Goal: Transaction & Acquisition: Book appointment/travel/reservation

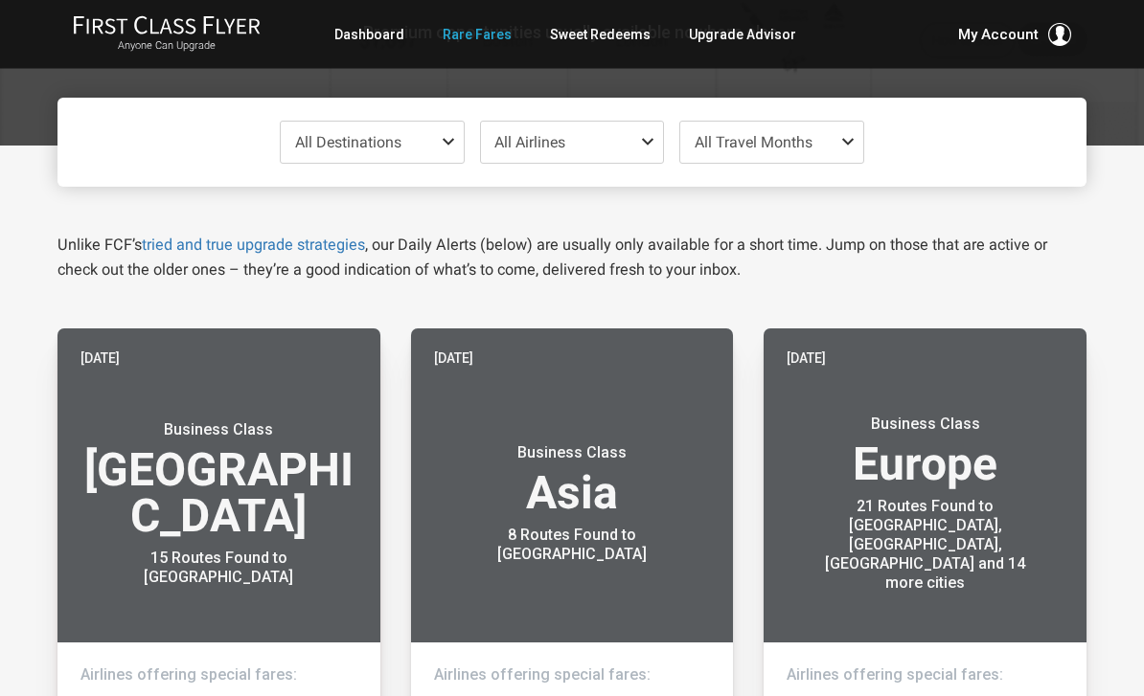
scroll to position [171, 0]
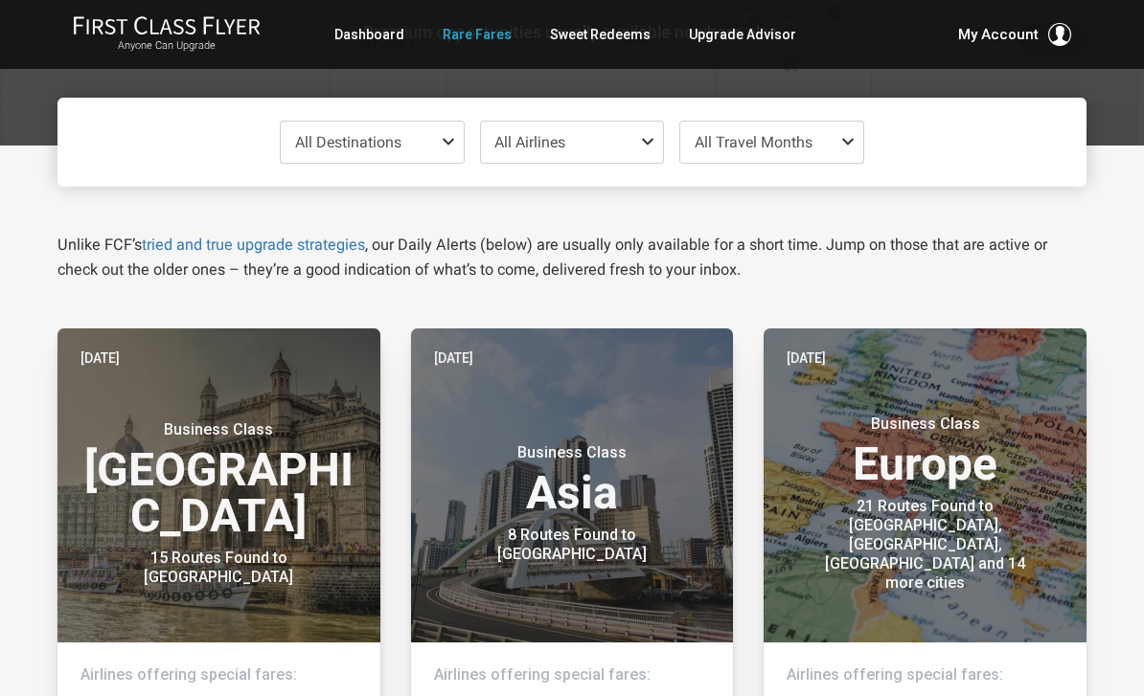
click at [109, 576] on header "Today Business Class India 15 Routes Found to Mumbai" at bounding box center [218, 486] width 323 height 314
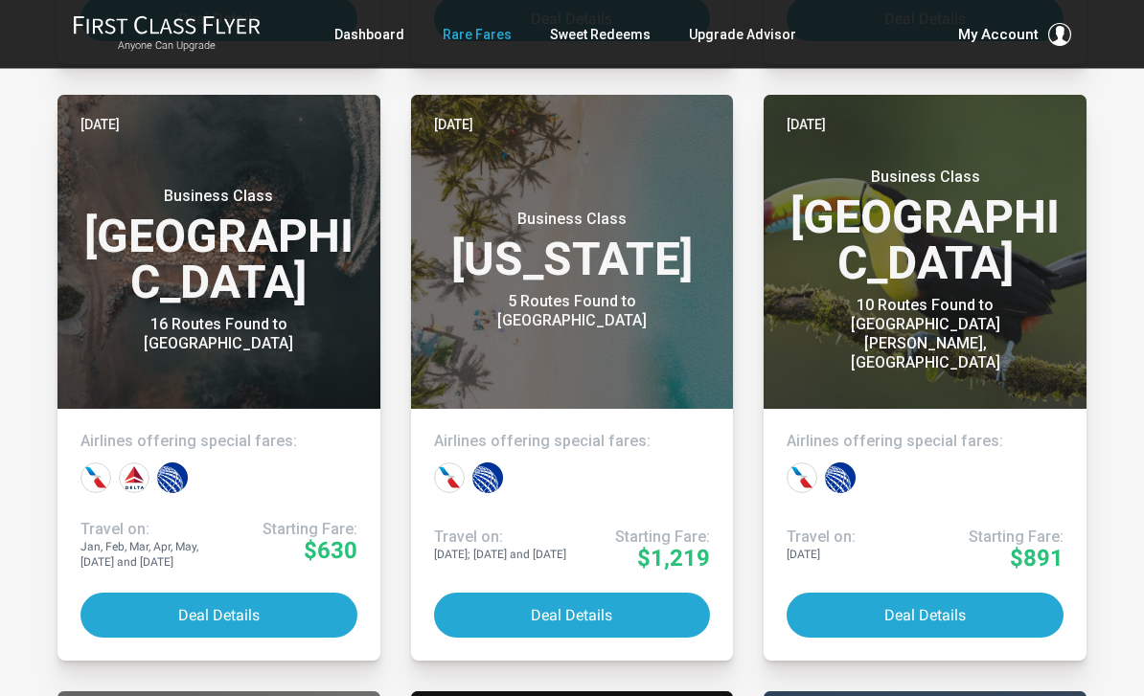
scroll to position [4200, 0]
click at [482, 597] on button "Deal Details" at bounding box center [572, 615] width 277 height 45
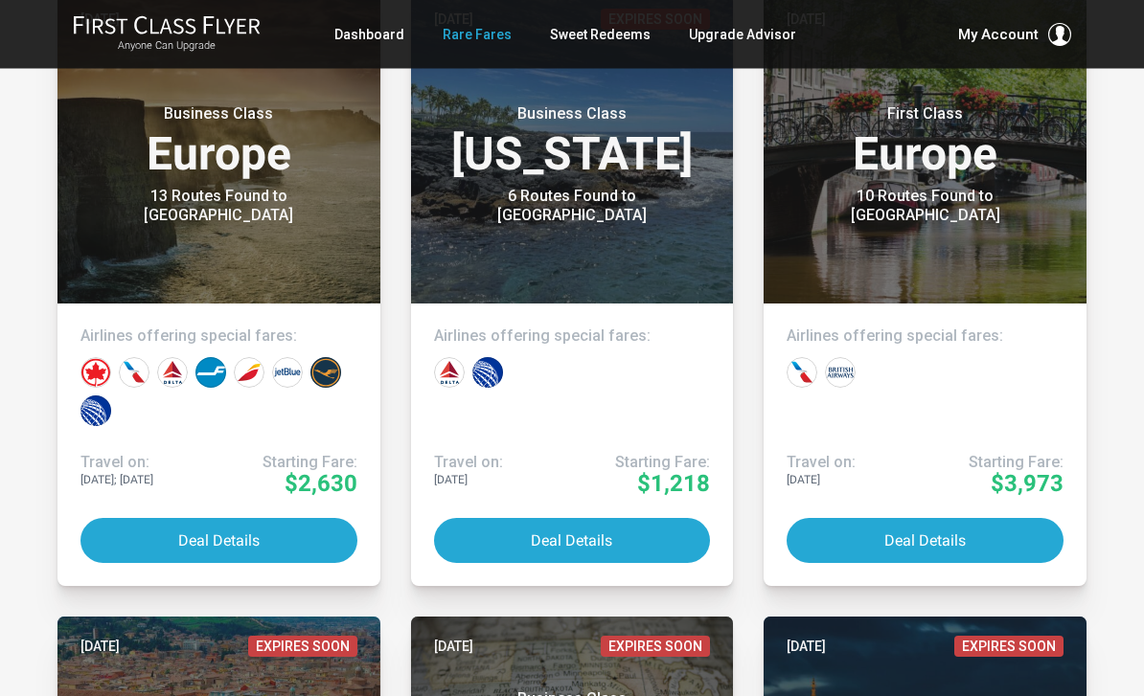
scroll to position [3051, 0]
click at [522, 536] on button "Deal Details" at bounding box center [572, 540] width 277 height 45
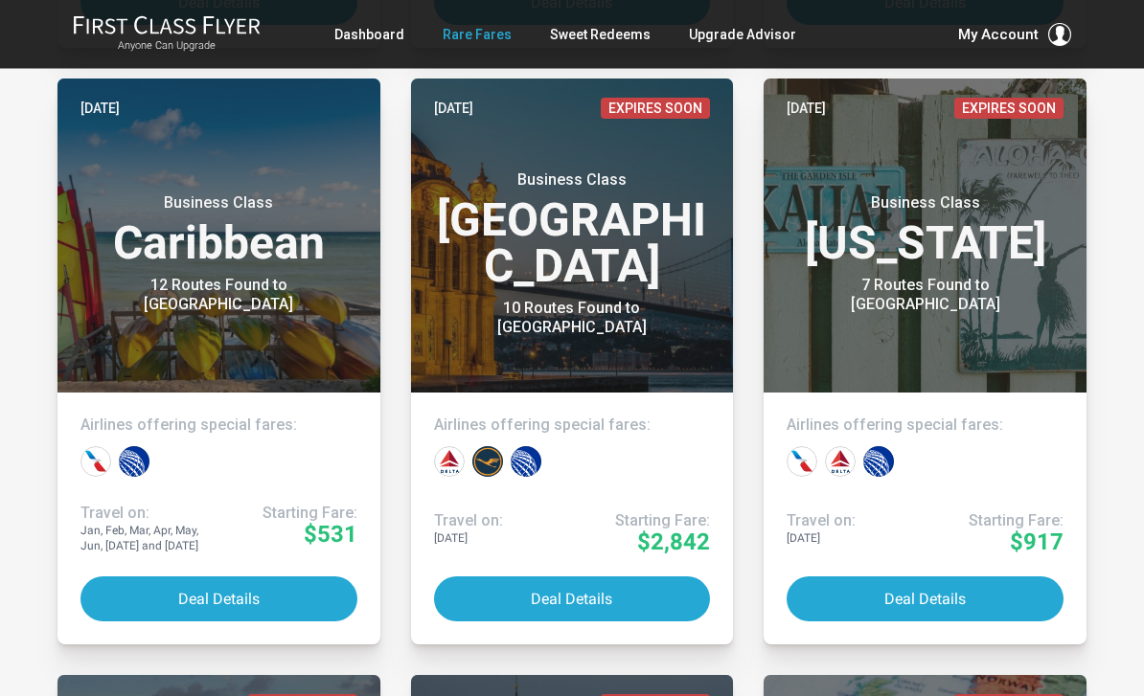
scroll to position [6665, 0]
click at [998, 594] on button "Deal Details" at bounding box center [924, 599] width 277 height 45
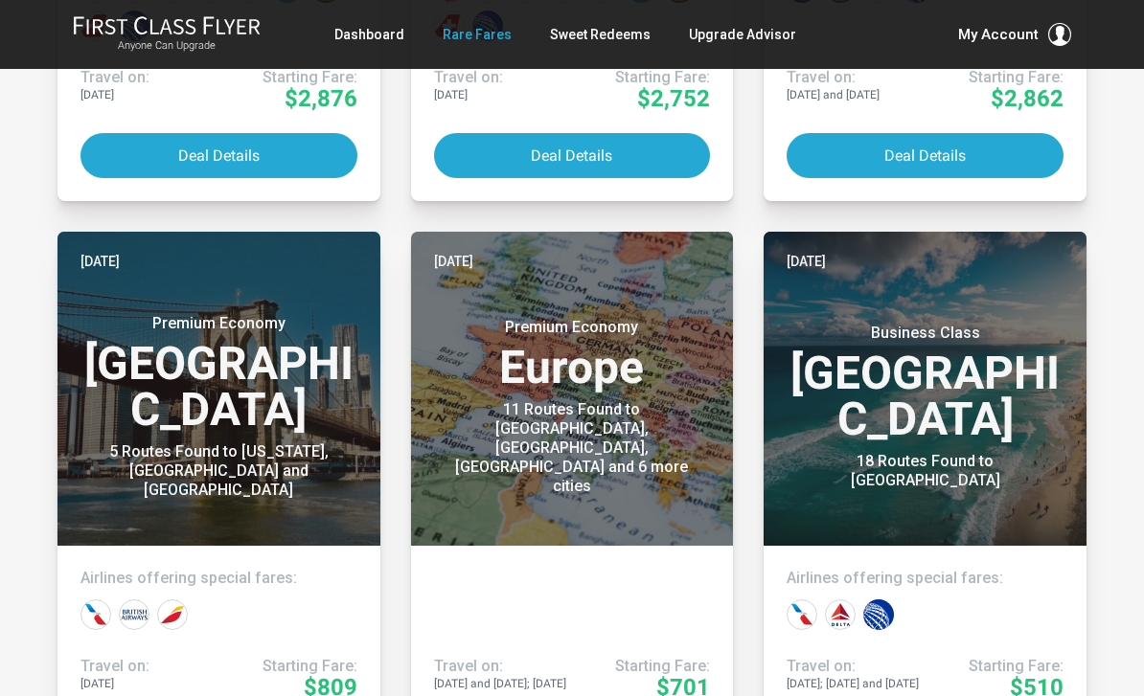
scroll to position [7737, 0]
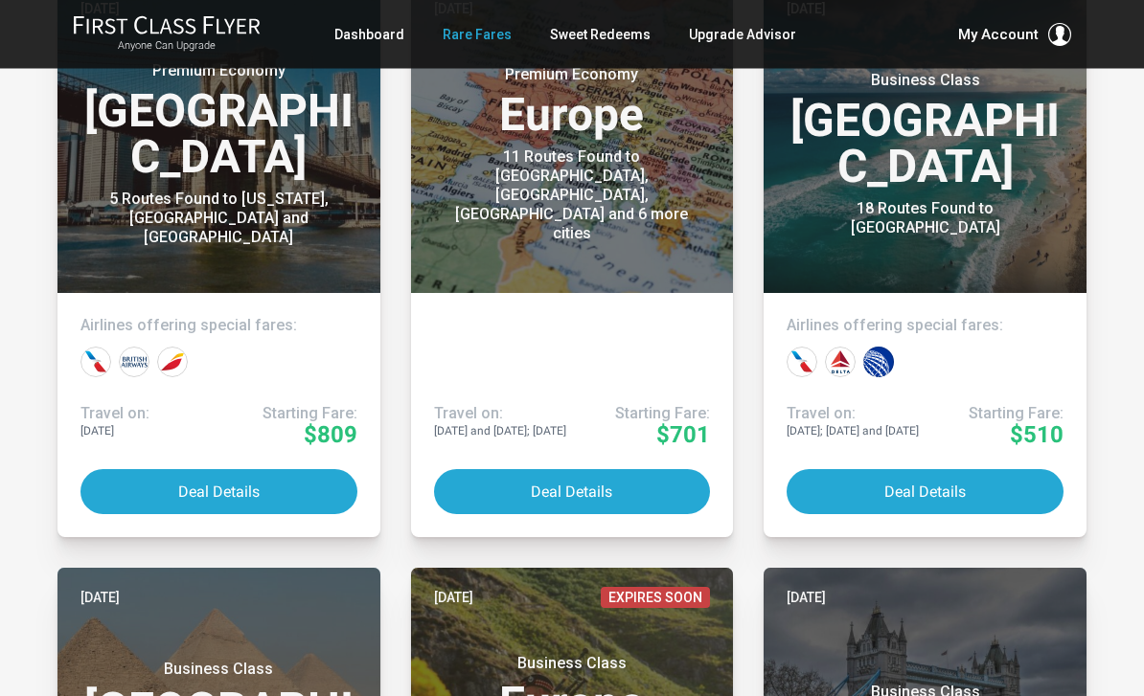
click at [116, 477] on button "Deal Details" at bounding box center [218, 492] width 277 height 45
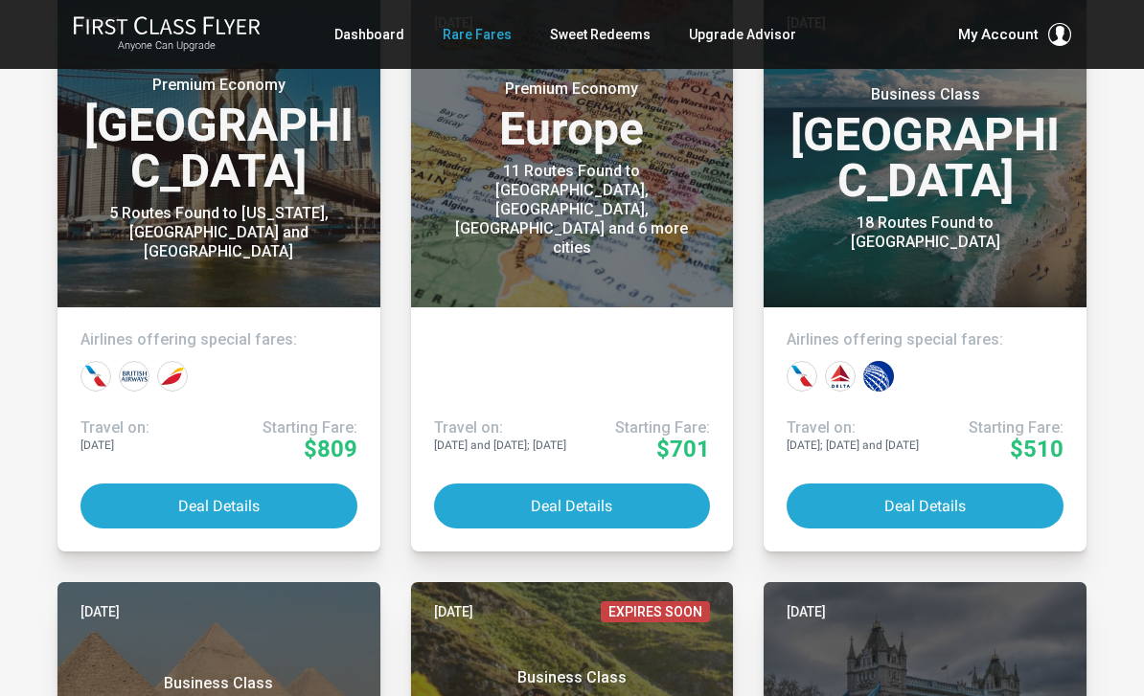
scroll to position [7957, 0]
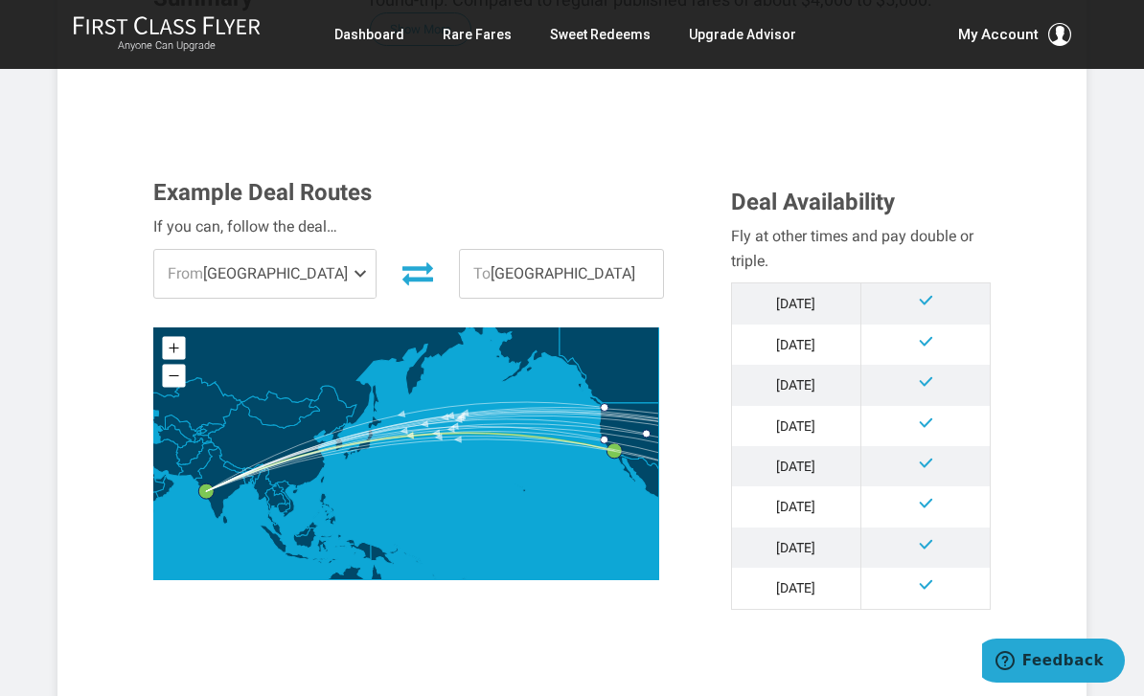
scroll to position [447, 0]
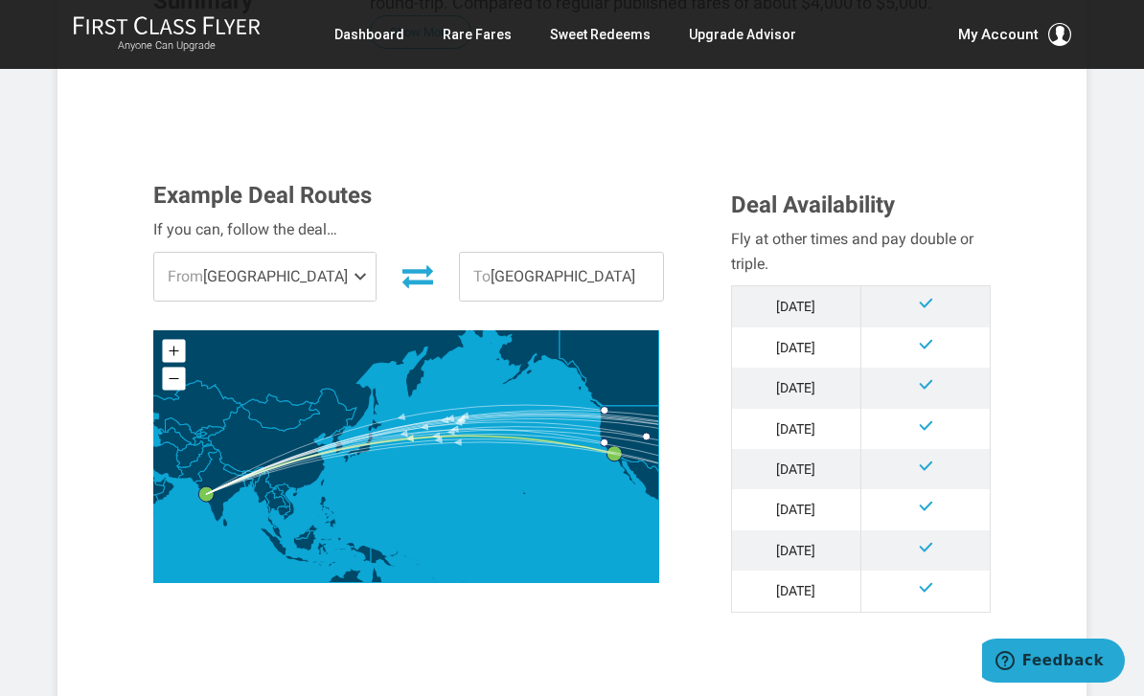
click at [176, 282] on span "From" at bounding box center [185, 276] width 35 height 18
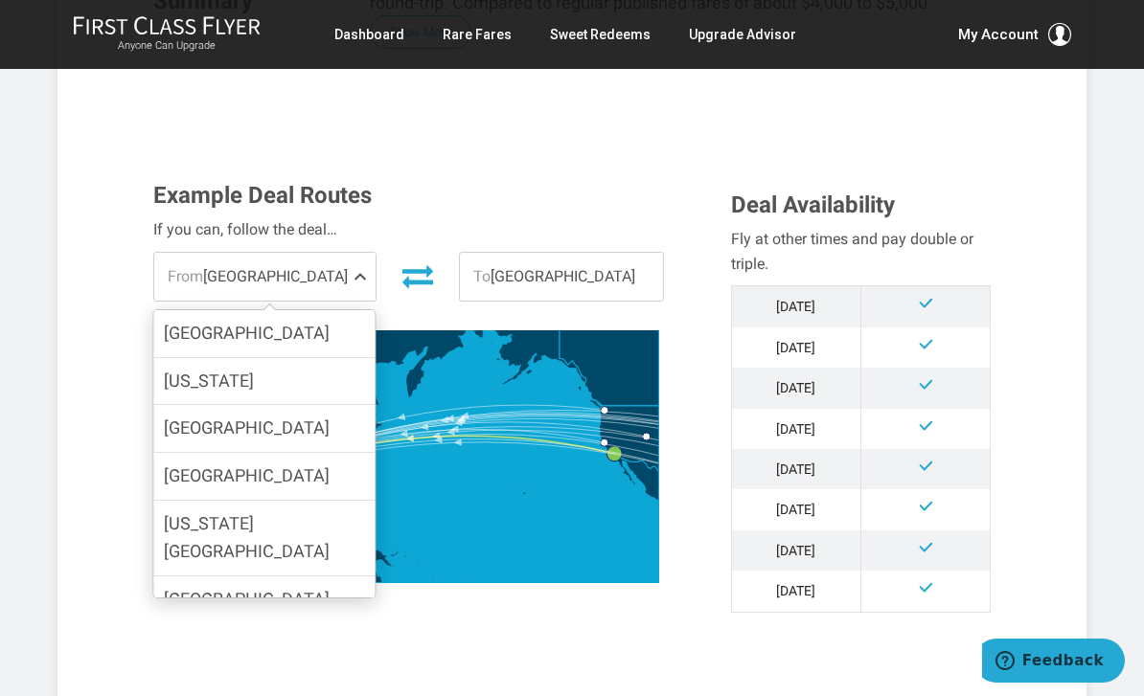
click at [163, 577] on label "[GEOGRAPHIC_DATA]" at bounding box center [264, 600] width 221 height 47
click at [0, 0] on input "[GEOGRAPHIC_DATA]" at bounding box center [0, 0] width 0 height 0
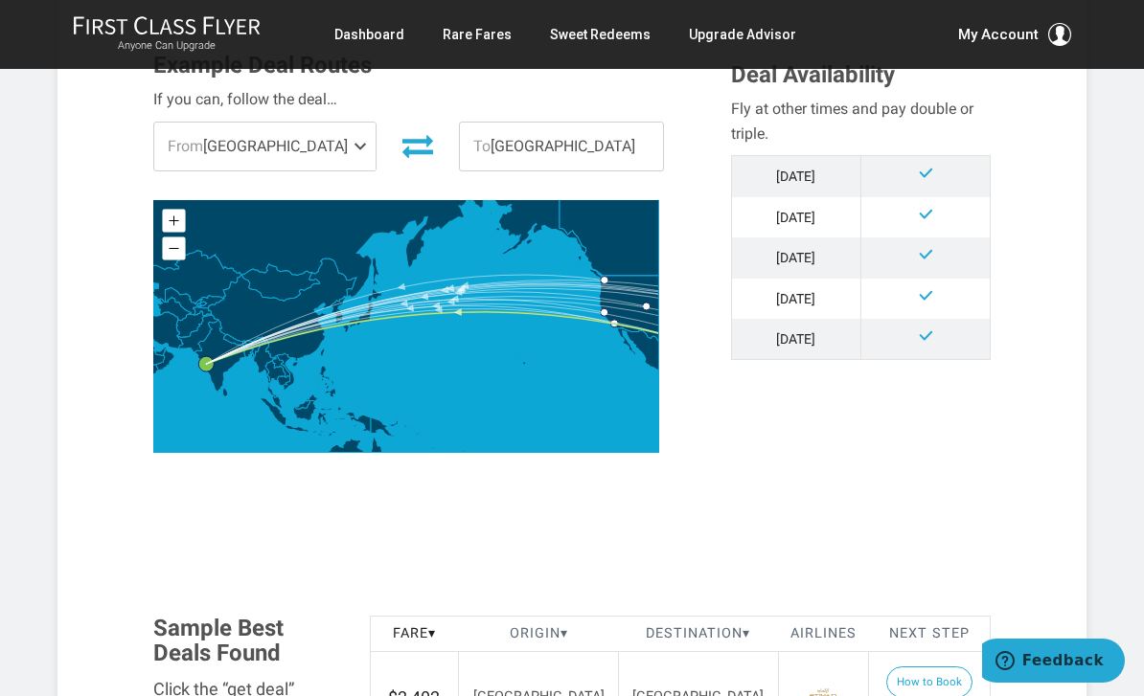
scroll to position [577, 0]
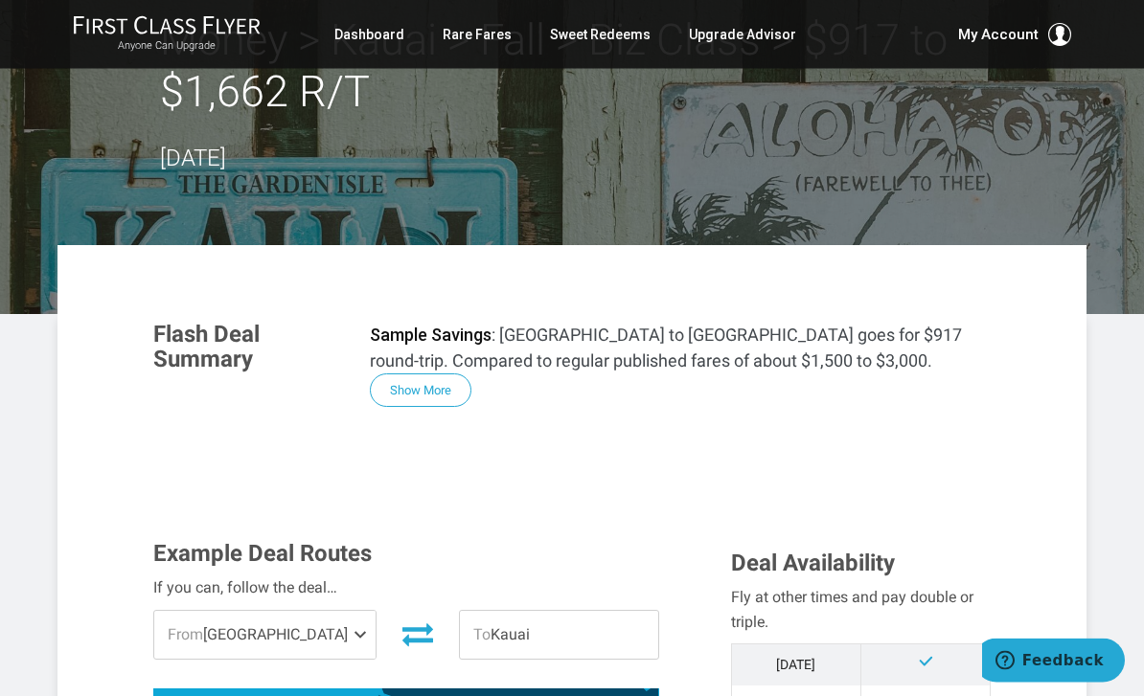
scroll to position [76, 0]
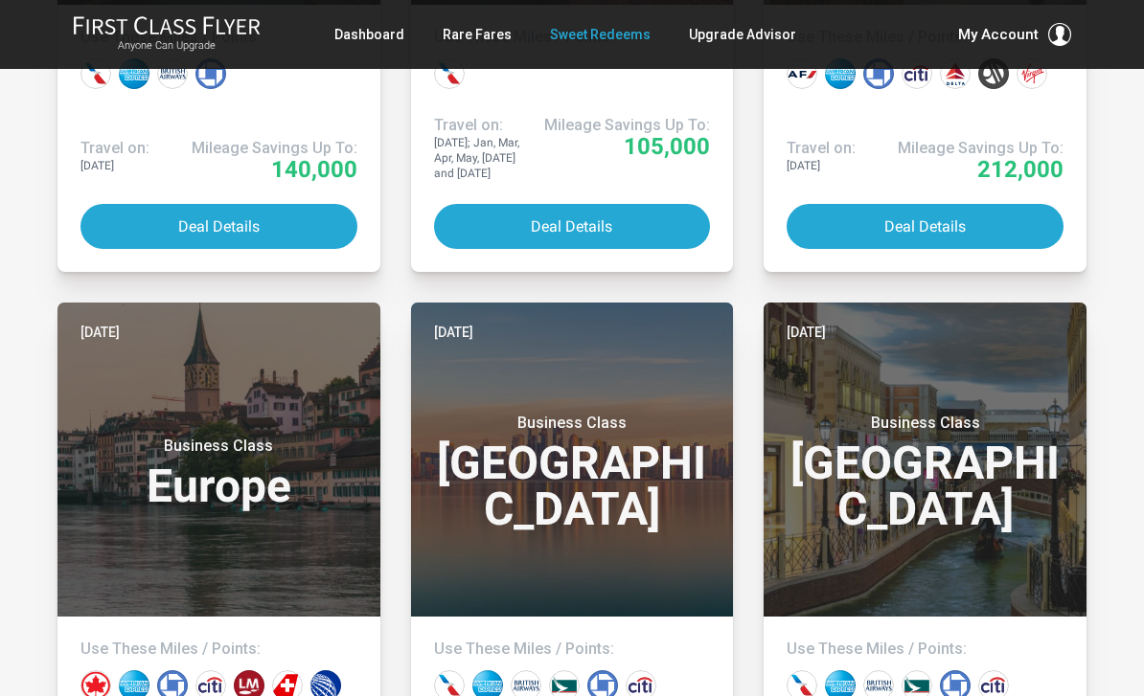
scroll to position [1437, 0]
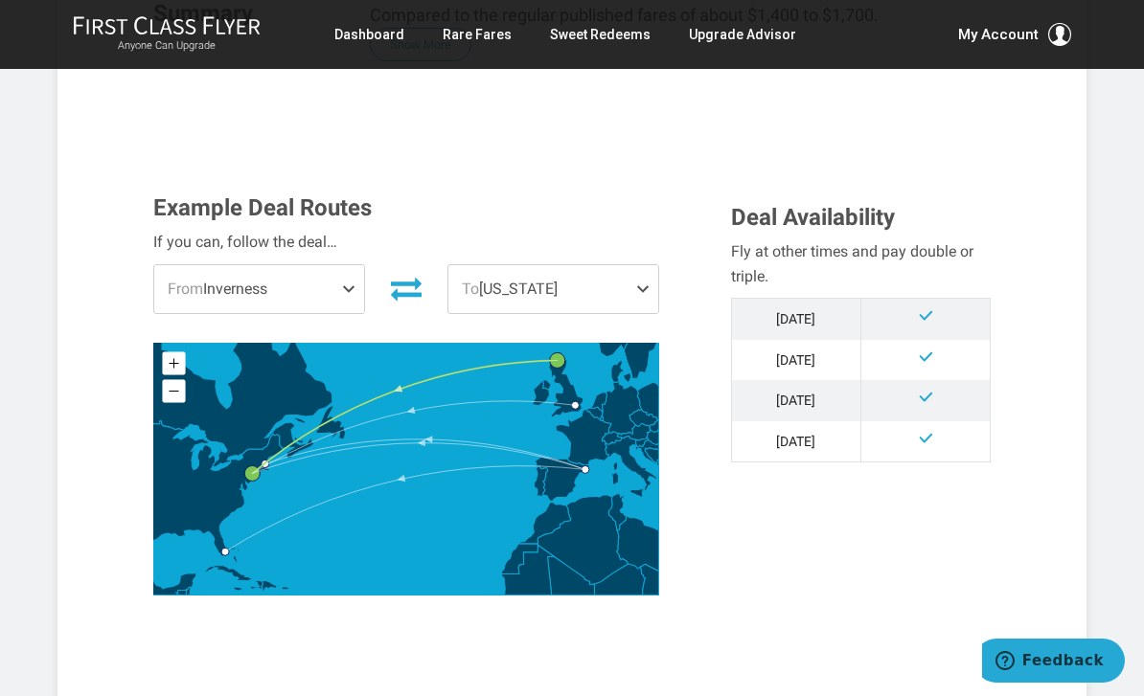
scroll to position [461, 0]
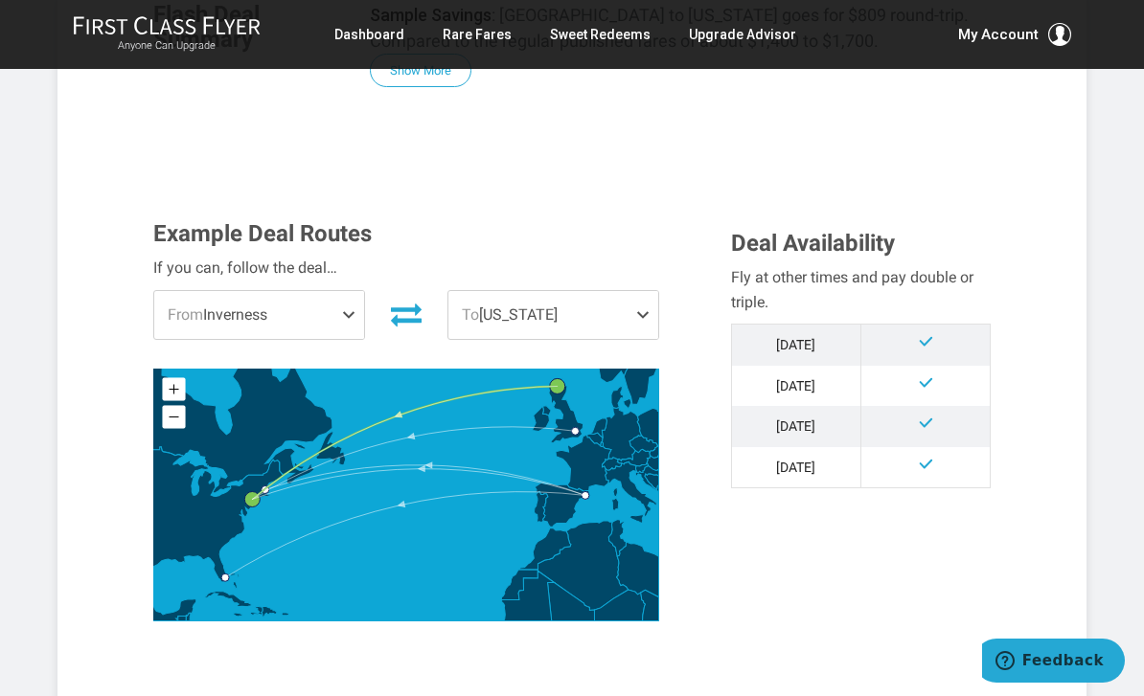
click at [184, 310] on span "From" at bounding box center [185, 315] width 35 height 18
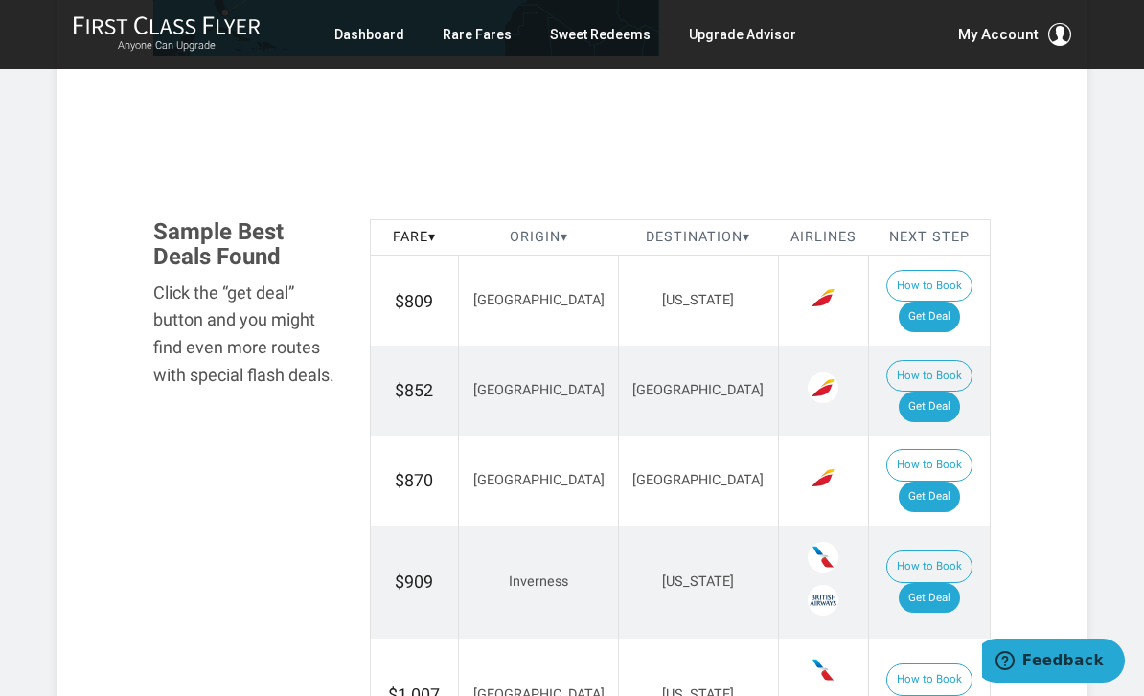
scroll to position [1028, 0]
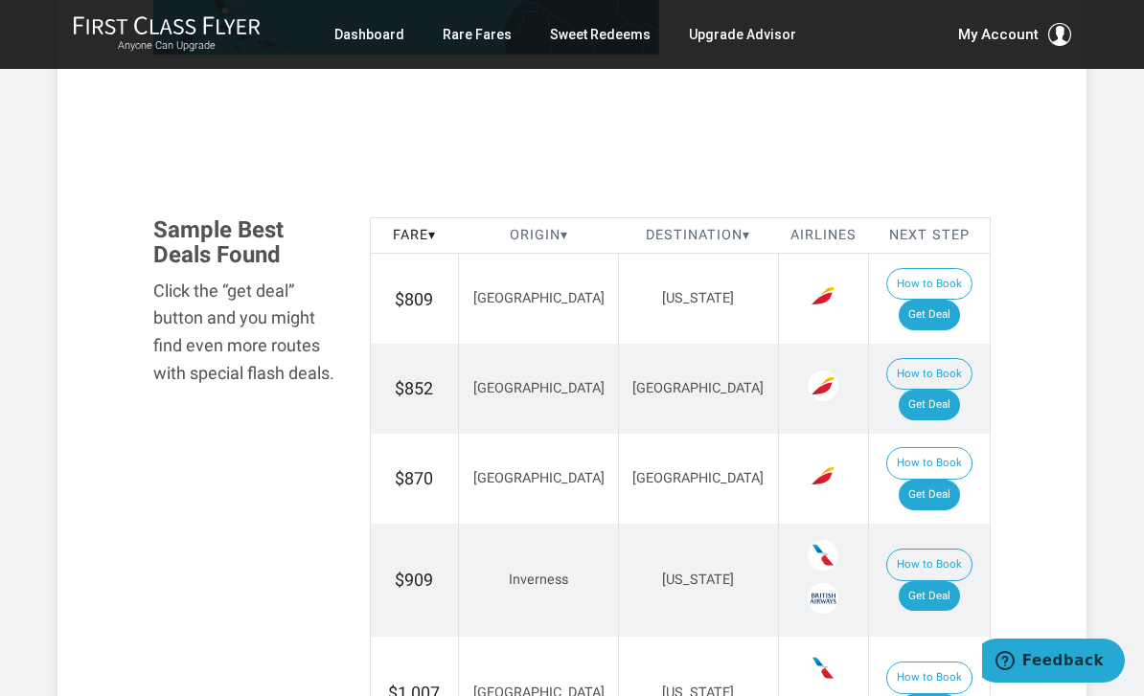
click at [886, 358] on button "How to Book" at bounding box center [929, 374] width 86 height 33
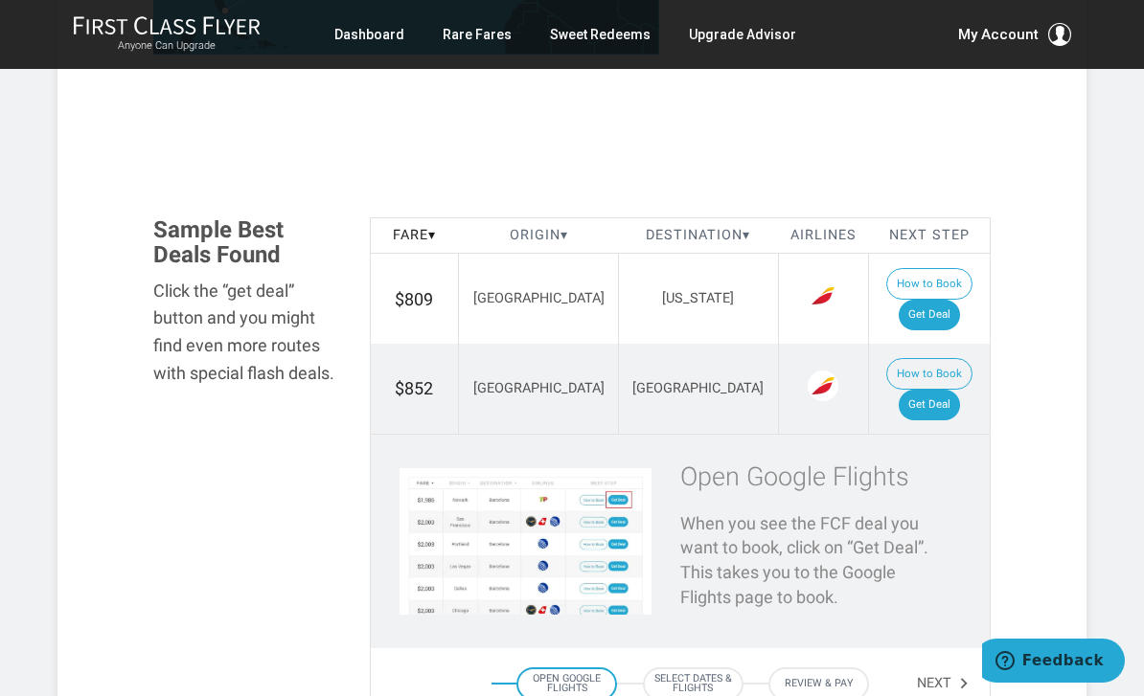
click at [953, 390] on link "Get Deal" at bounding box center [928, 405] width 61 height 31
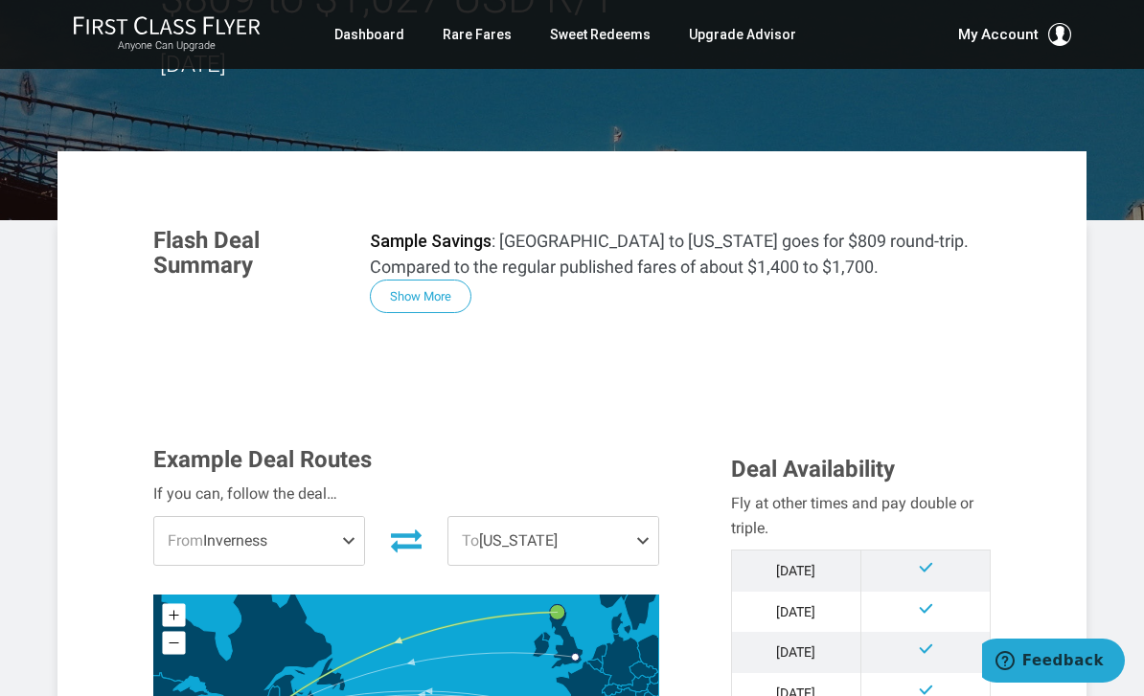
scroll to position [0, 0]
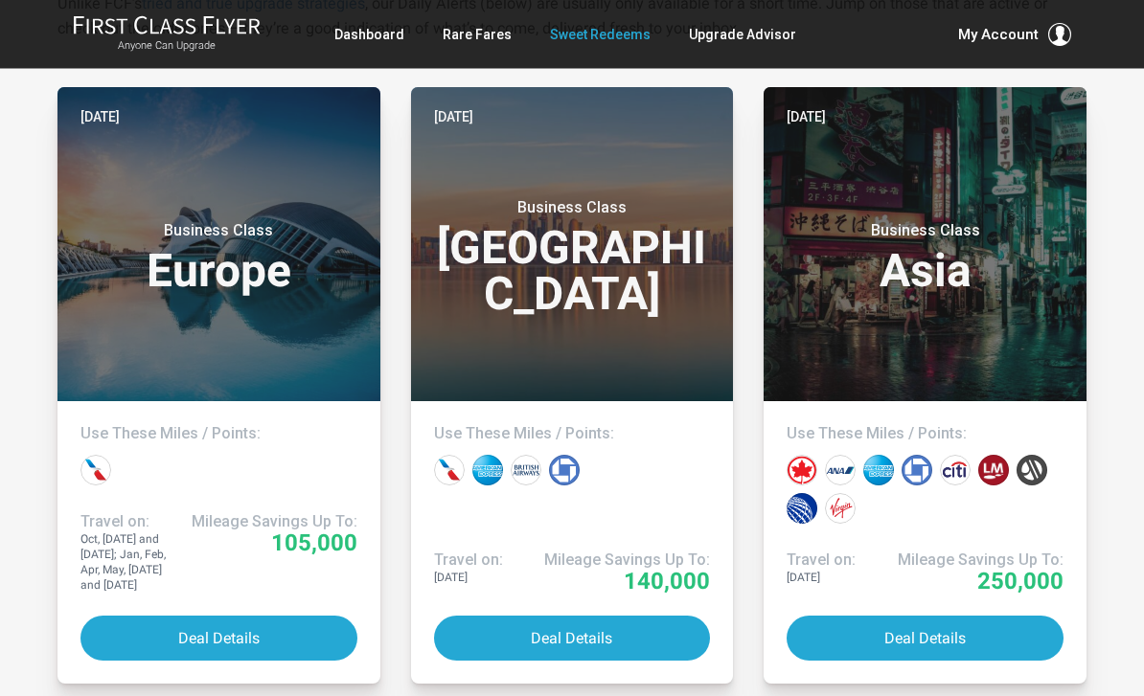
scroll to position [413, 0]
click at [1003, 633] on button "Deal Details" at bounding box center [924, 638] width 277 height 45
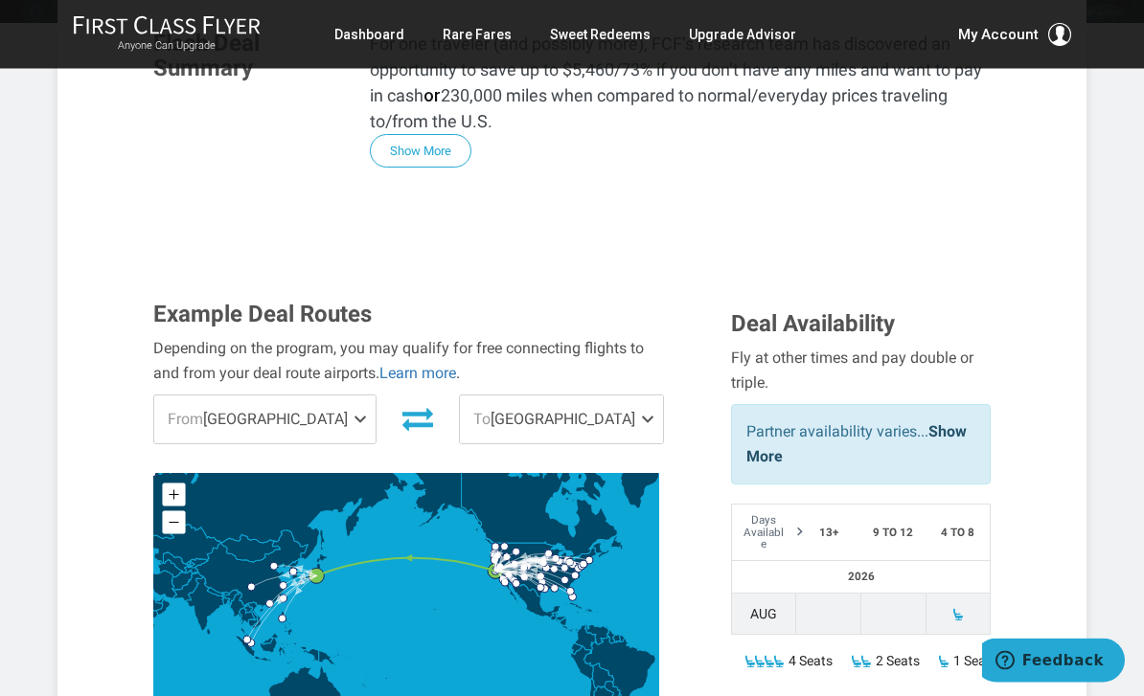
scroll to position [452, 0]
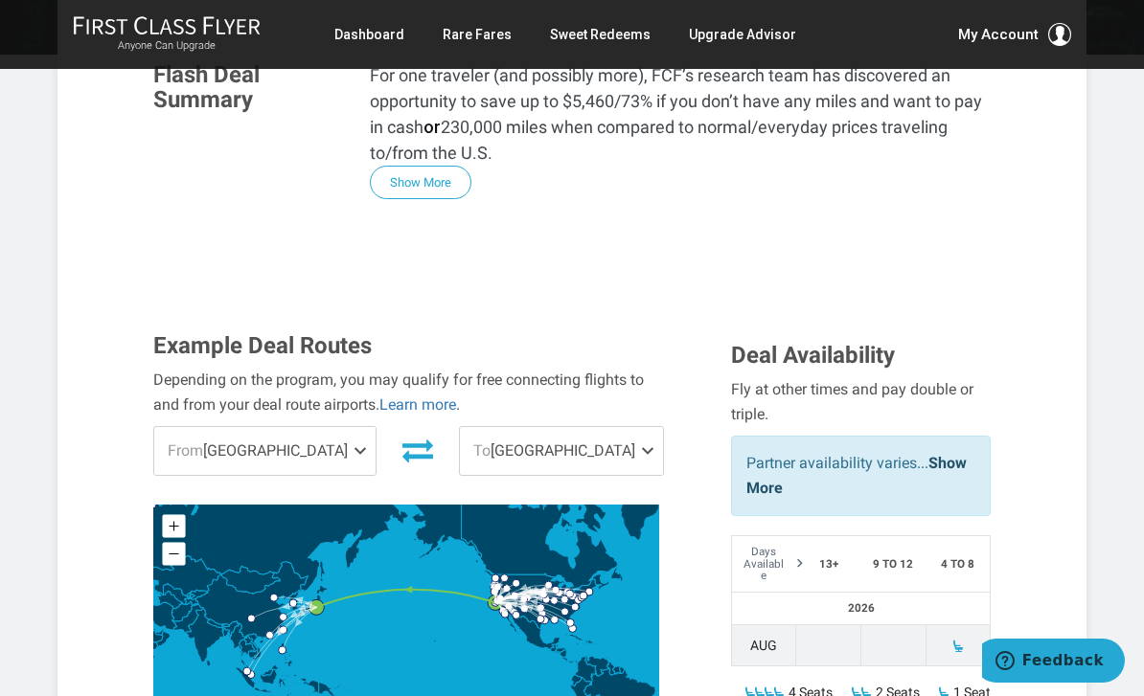
click at [500, 427] on span "To [GEOGRAPHIC_DATA]" at bounding box center [561, 451] width 203 height 48
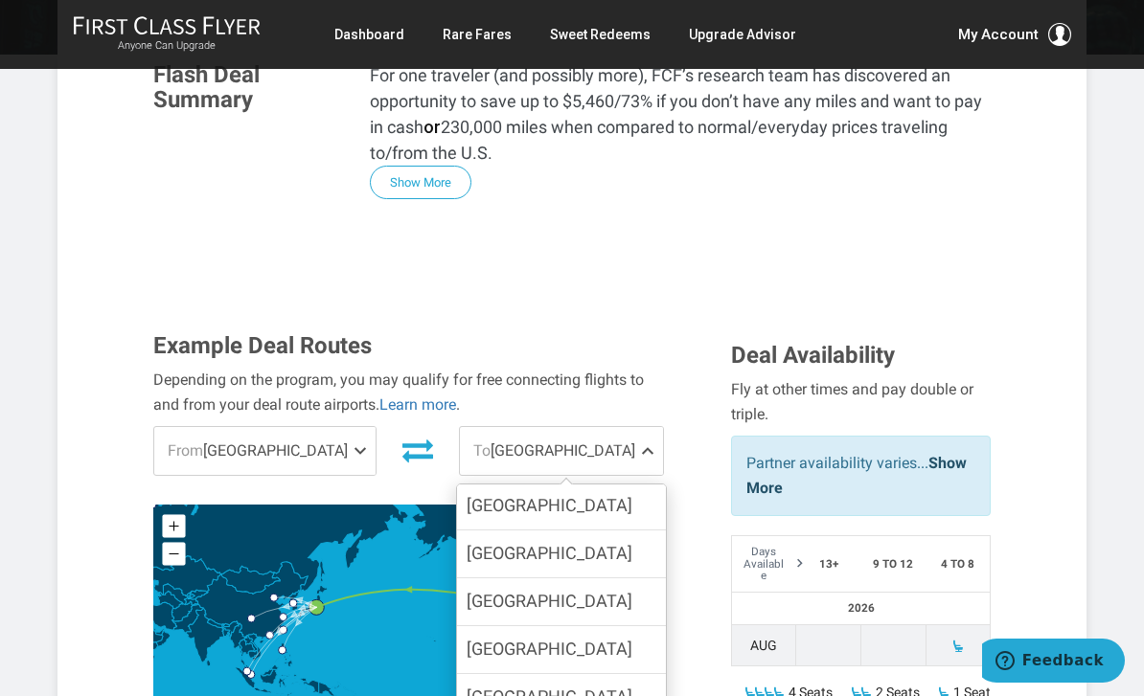
scroll to position [229, 0]
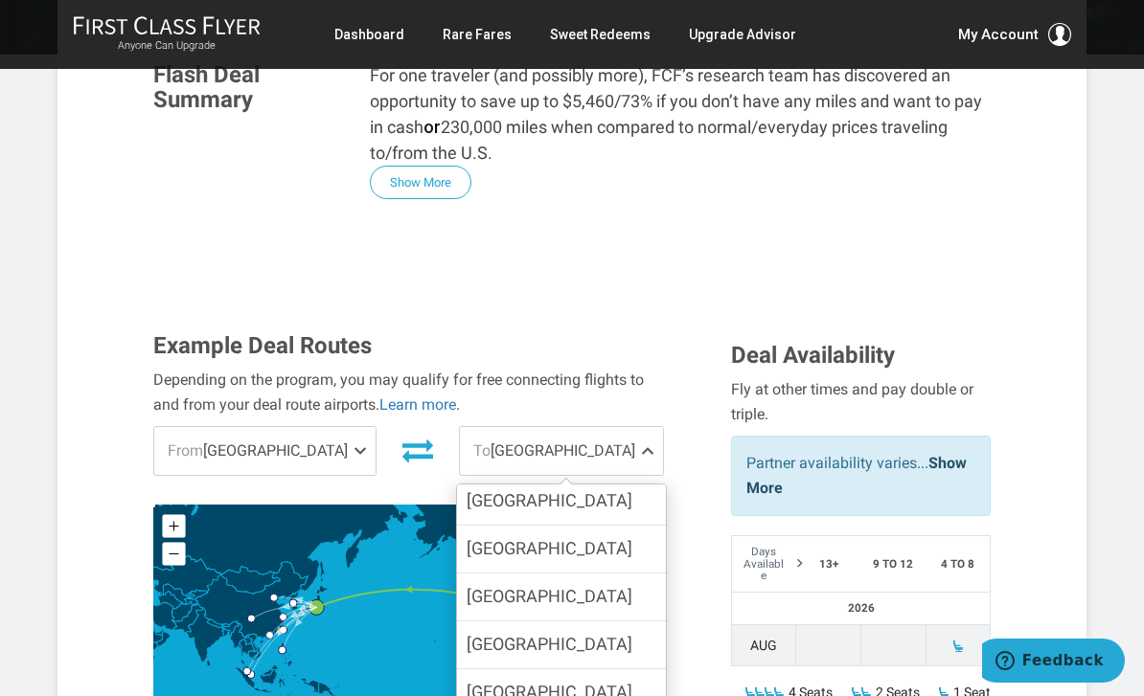
click at [492, 679] on span "[GEOGRAPHIC_DATA]" at bounding box center [549, 693] width 166 height 28
click at [0, 0] on input "[GEOGRAPHIC_DATA]" at bounding box center [0, 0] width 0 height 0
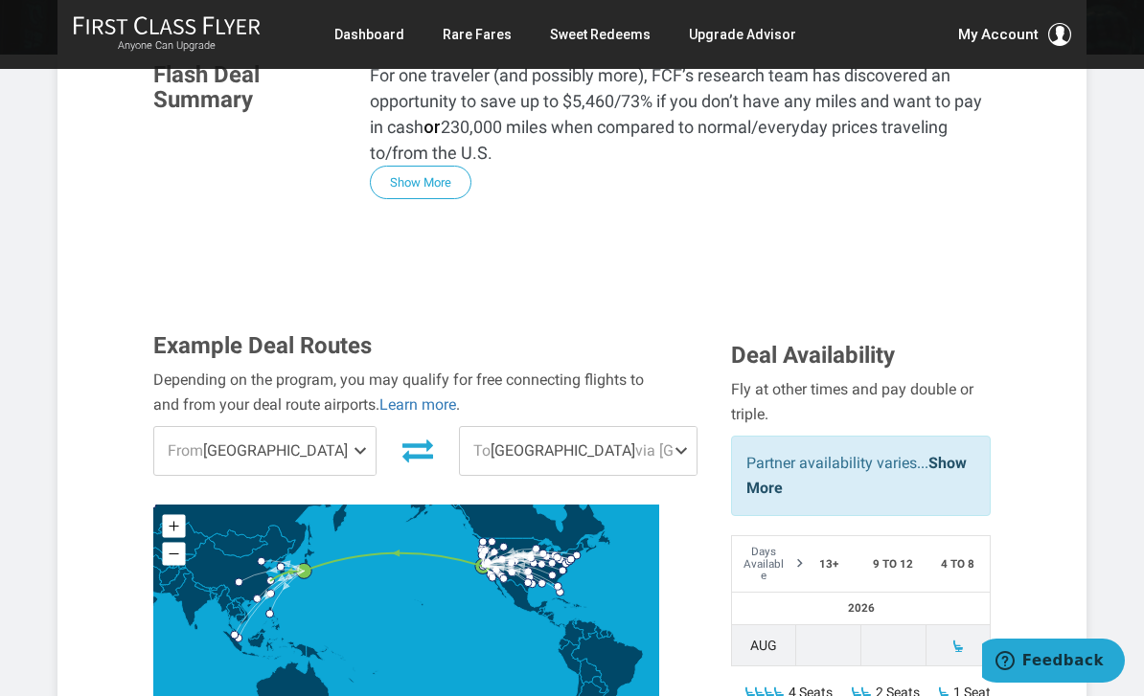
click at [473, 442] on span "To" at bounding box center [481, 451] width 17 height 18
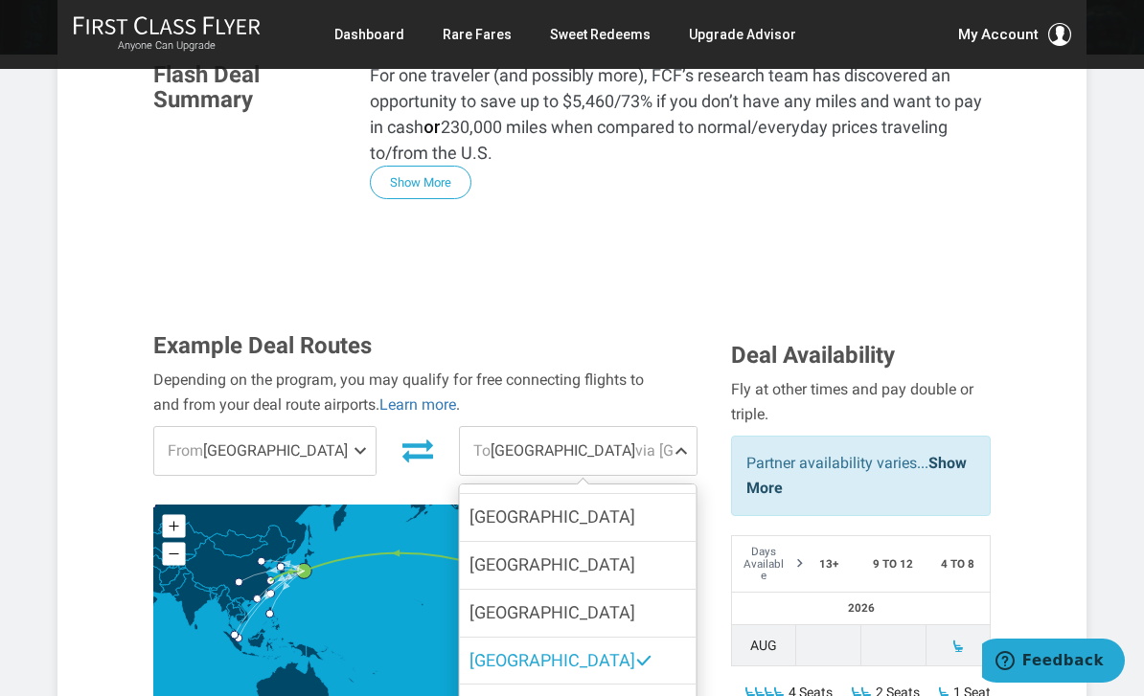
scroll to position [259, 0]
click at [498, 592] on label "[GEOGRAPHIC_DATA]" at bounding box center [578, 615] width 237 height 47
click at [0, 0] on input "[GEOGRAPHIC_DATA]" at bounding box center [0, 0] width 0 height 0
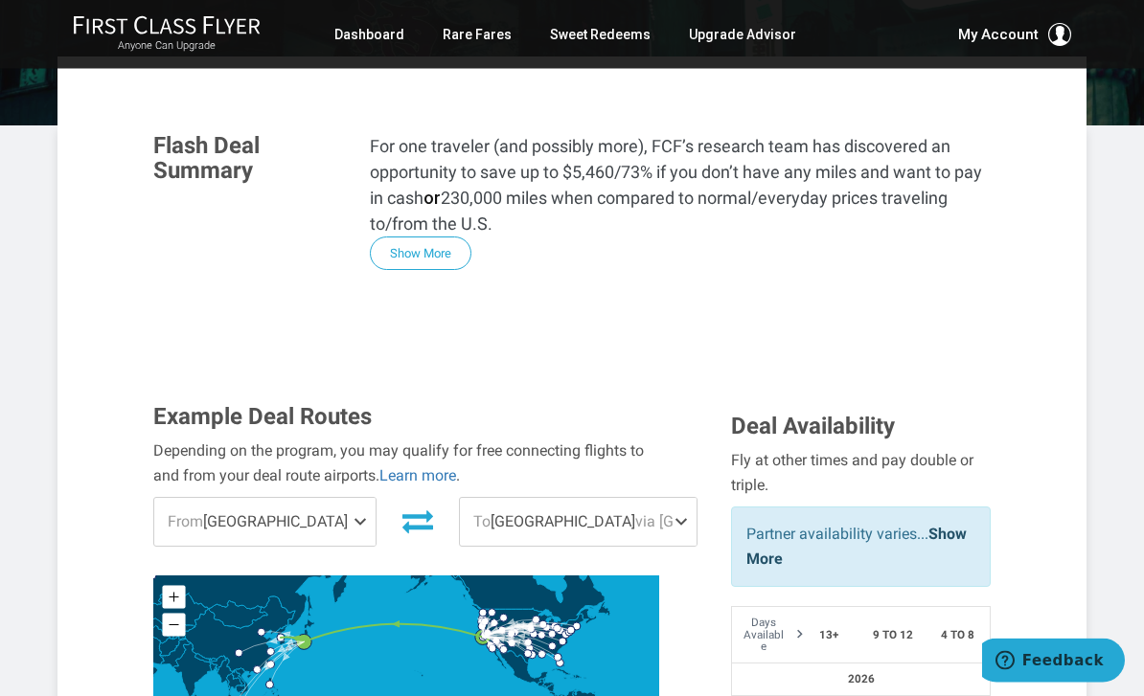
click at [496, 499] on span "To [GEOGRAPHIC_DATA] via [GEOGRAPHIC_DATA]" at bounding box center [578, 523] width 237 height 48
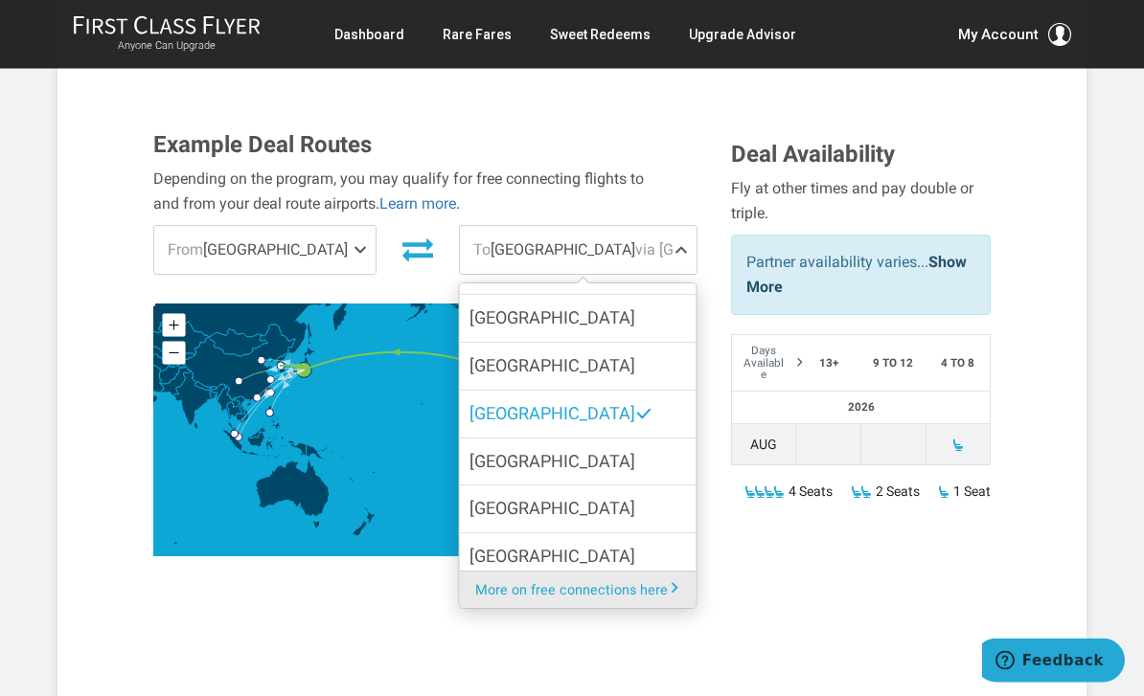
scroll to position [653, 0]
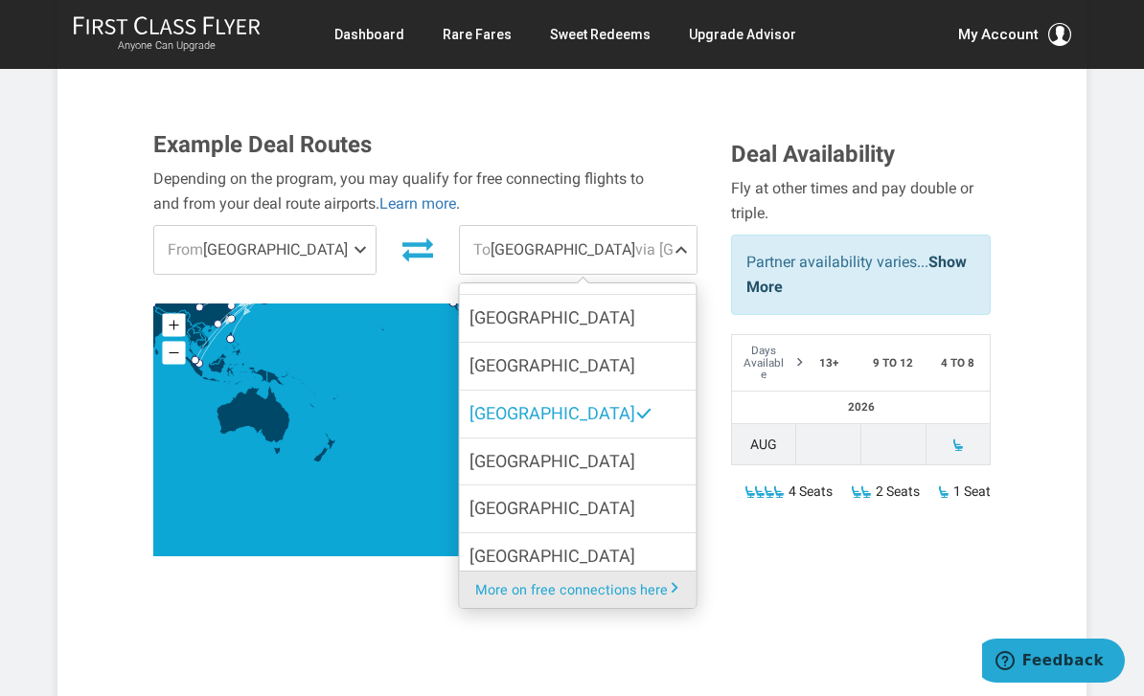
click at [502, 495] on span "[GEOGRAPHIC_DATA]" at bounding box center [552, 509] width 166 height 28
click at [0, 0] on input "[GEOGRAPHIC_DATA]" at bounding box center [0, 0] width 0 height 0
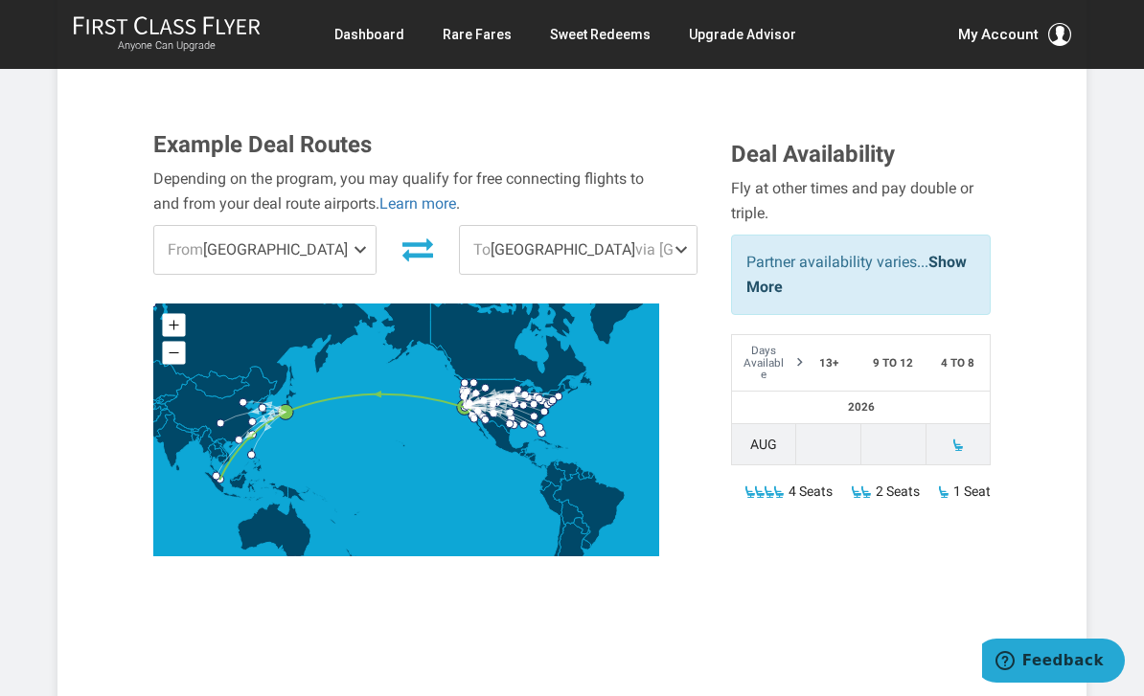
click at [238, 226] on span "From [GEOGRAPHIC_DATA]" at bounding box center [264, 250] width 221 height 48
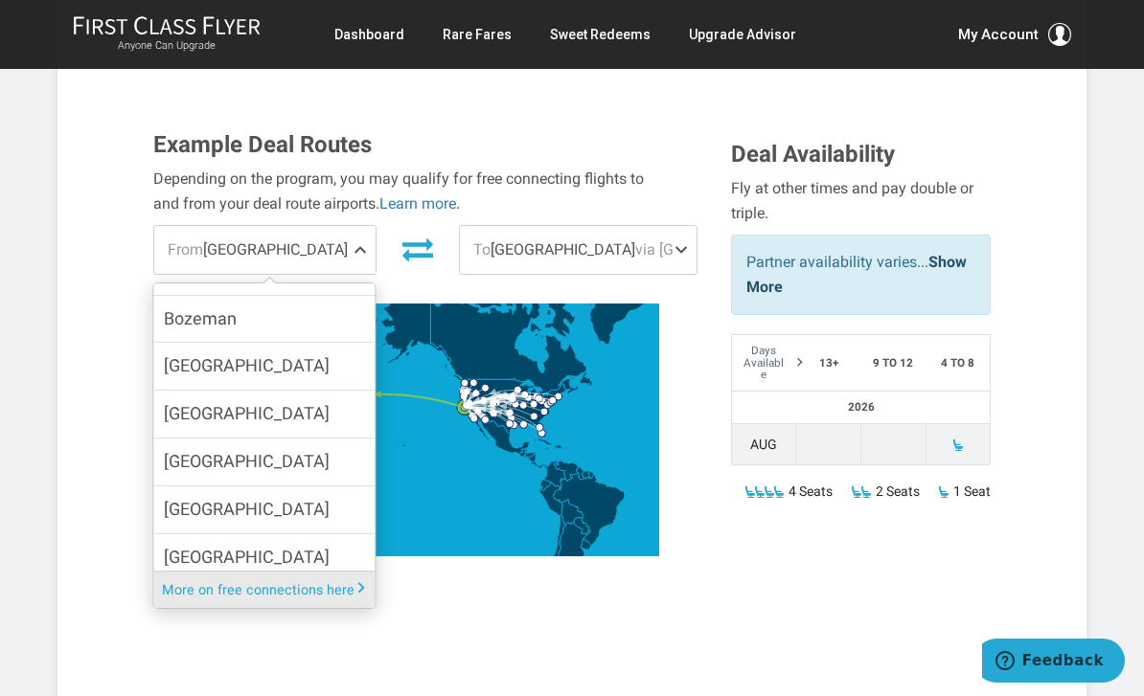
scroll to position [402, 0]
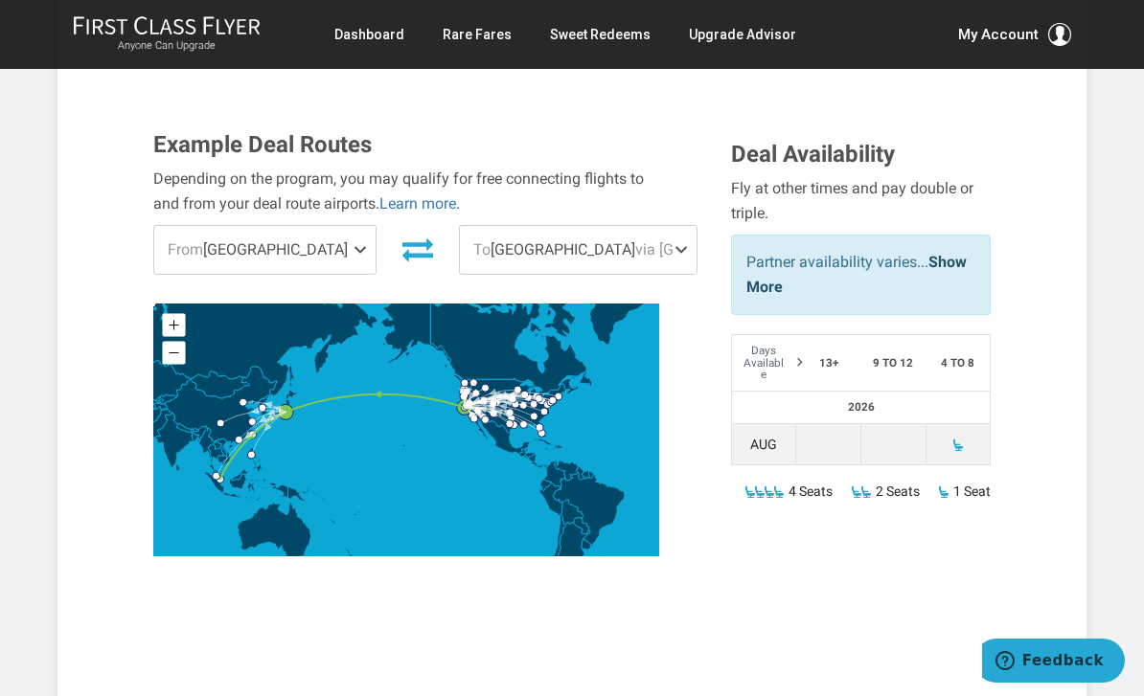
click at [181, 240] on span "From" at bounding box center [185, 249] width 35 height 18
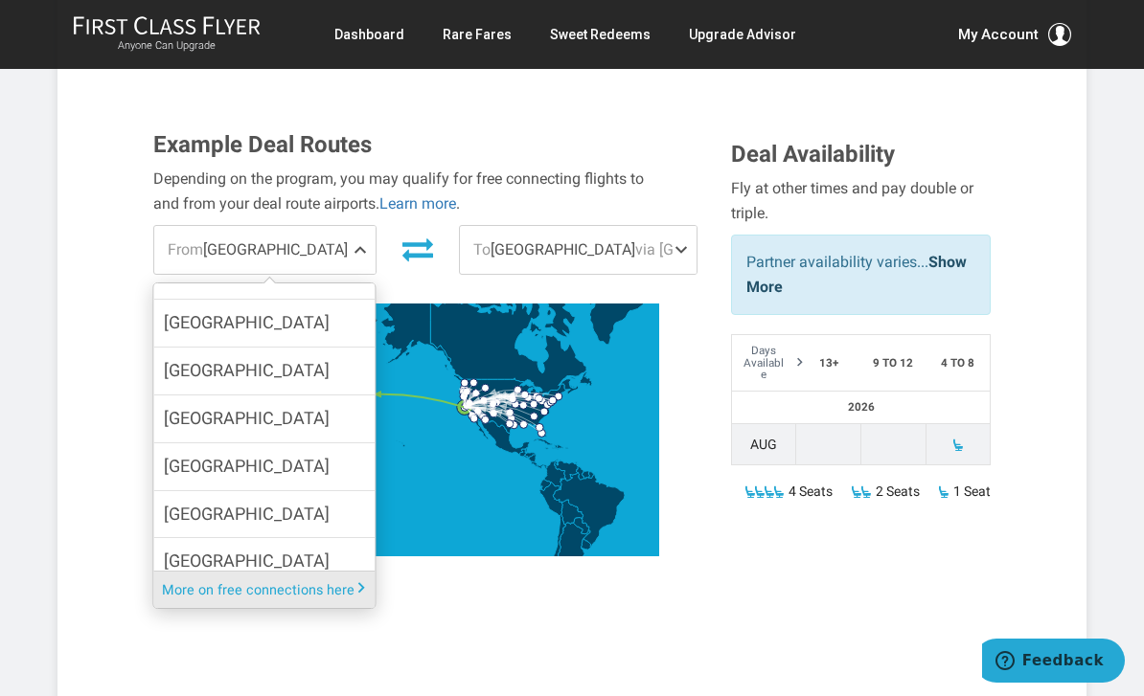
click at [148, 528] on div "Connect To: [GEOGRAPHIC_DATA] From: (Sample Cities) [GEOGRAPHIC_DATA] [GEOGRAPH…" at bounding box center [265, 446] width 252 height 326
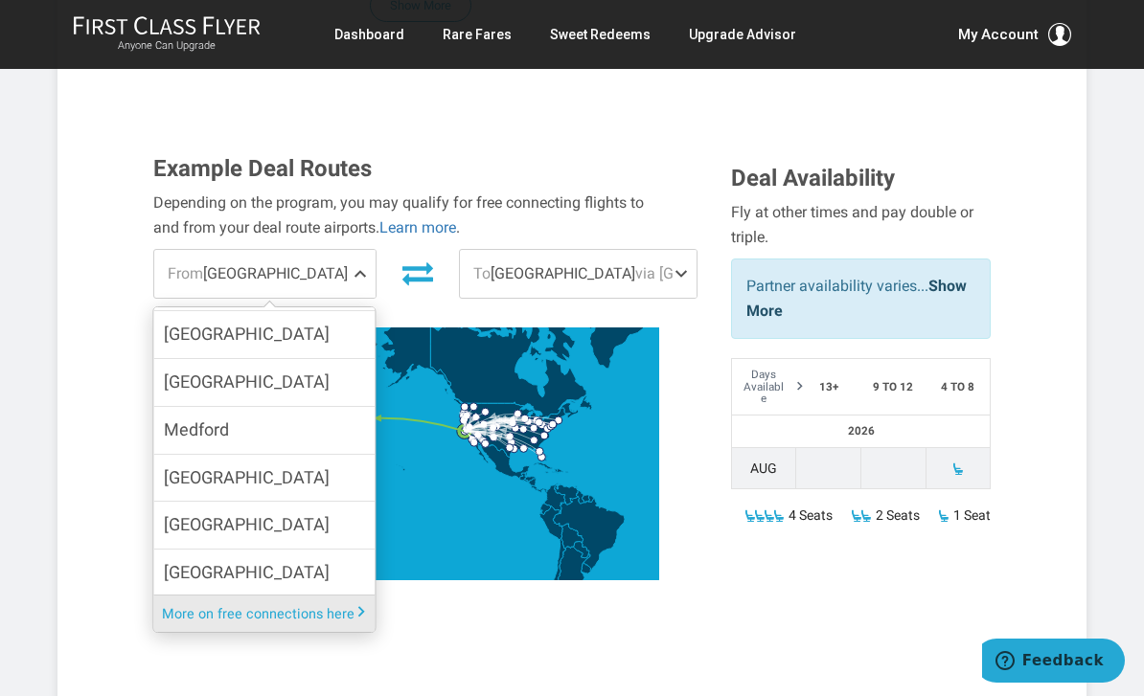
scroll to position [971, 0]
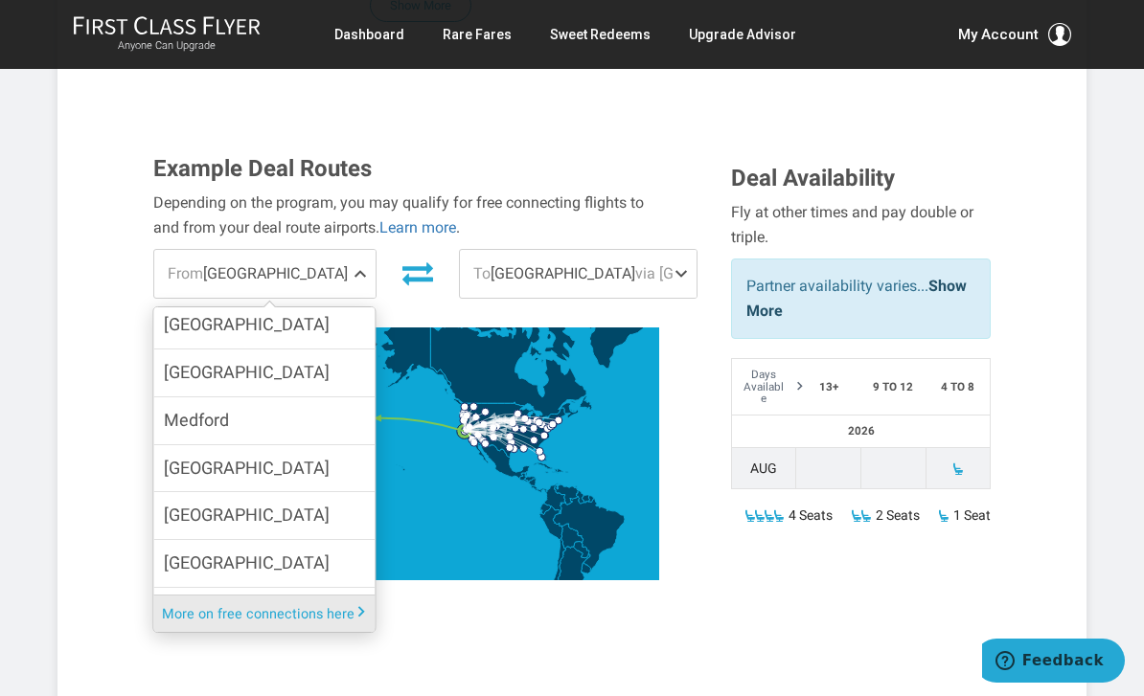
click at [188, 455] on span "[GEOGRAPHIC_DATA]" at bounding box center [247, 469] width 166 height 28
click at [0, 0] on input "[GEOGRAPHIC_DATA]" at bounding box center [0, 0] width 0 height 0
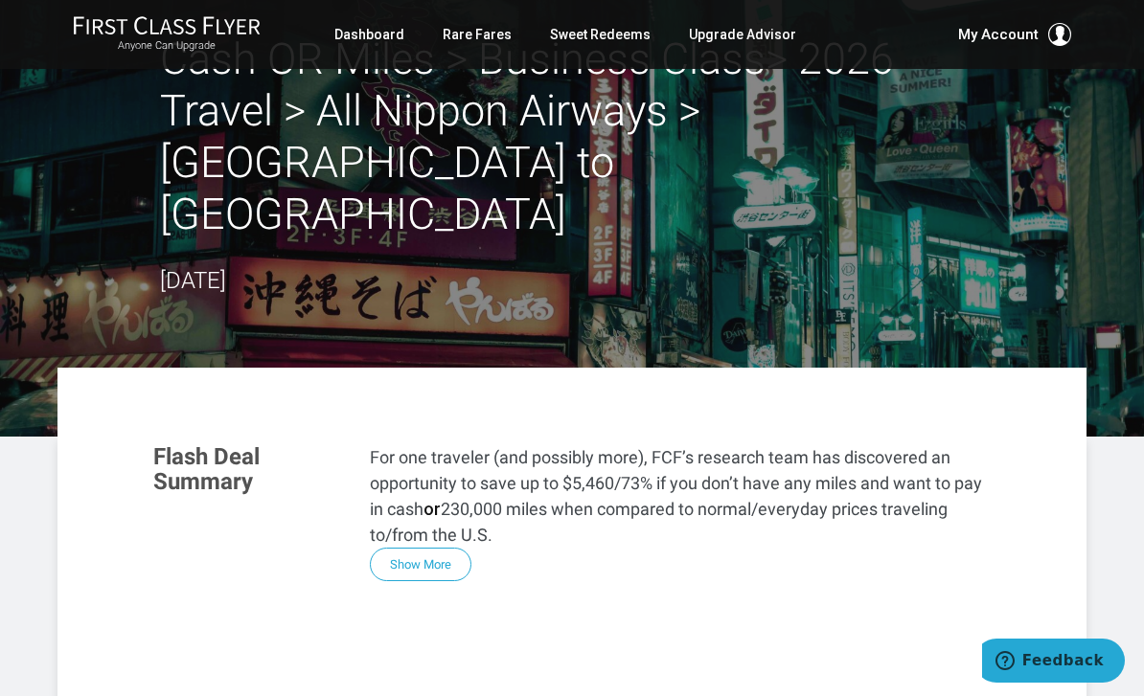
scroll to position [0, 0]
